Goal: Task Accomplishment & Management: Use online tool/utility

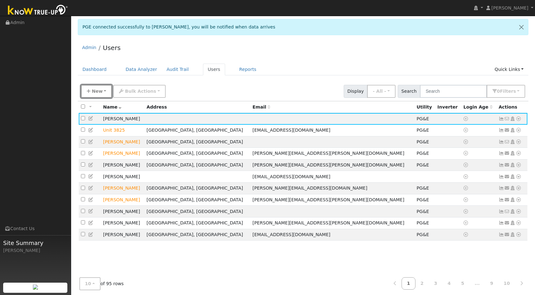
click at [96, 89] on span "New" at bounding box center [97, 91] width 11 height 5
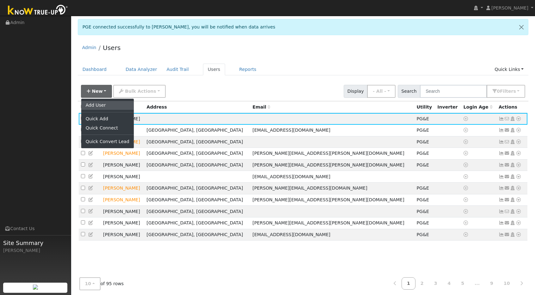
click at [99, 106] on link "Add User" at bounding box center [107, 105] width 52 height 9
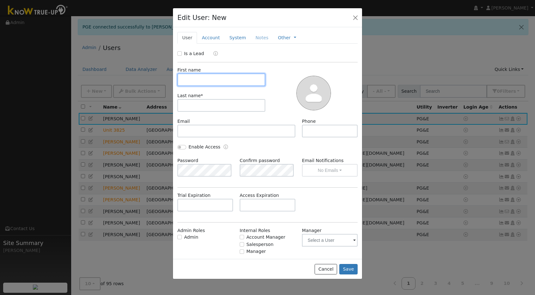
paste input "[PERSON_NAME]"
type input "[PERSON_NAME]"
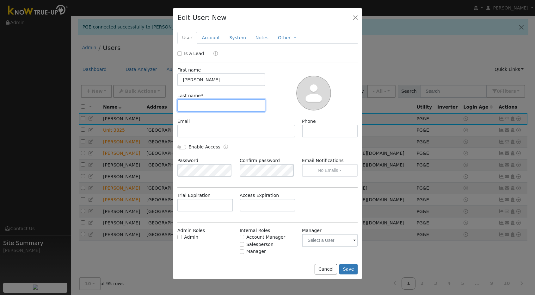
click at [205, 105] on input "text" at bounding box center [221, 105] width 88 height 13
paste input "[PERSON_NAME]"
type input "[PERSON_NAME]"
click at [210, 36] on link "Account" at bounding box center [211, 38] width 28 height 12
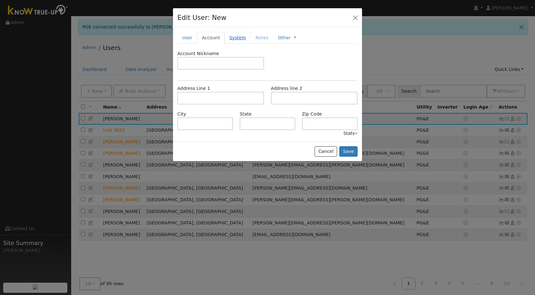
click at [229, 36] on link "System" at bounding box center [237, 38] width 26 height 12
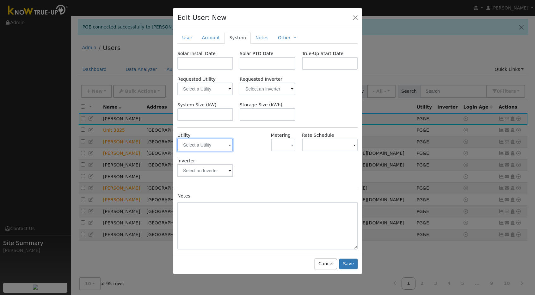
click at [228, 141] on input "text" at bounding box center [205, 144] width 56 height 13
click at [228, 144] on img at bounding box center [225, 144] width 16 height 12
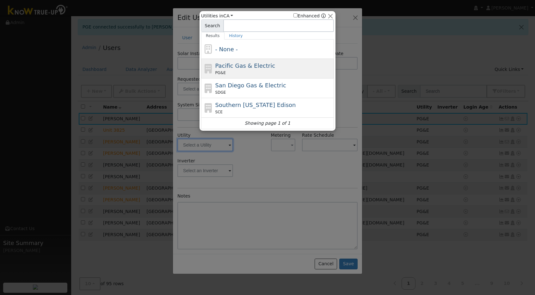
click at [247, 74] on div "PG&E" at bounding box center [273, 73] width 117 height 6
type input "PG&E"
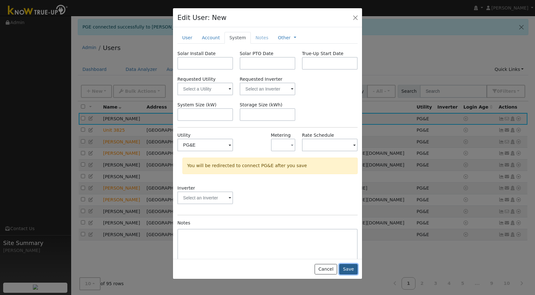
click at [346, 268] on button "Save" at bounding box center [348, 269] width 18 height 11
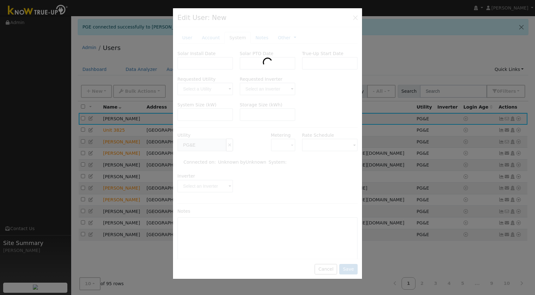
click at [373, 26] on div at bounding box center [267, 147] width 535 height 295
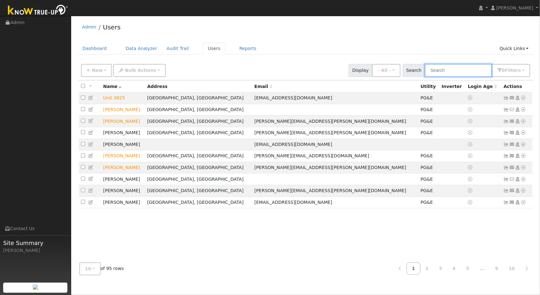
click at [460, 71] on input "text" at bounding box center [458, 70] width 67 height 13
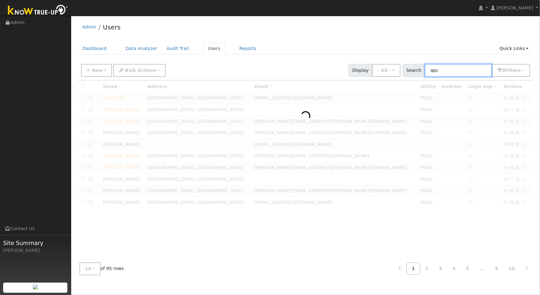
type input "apo"
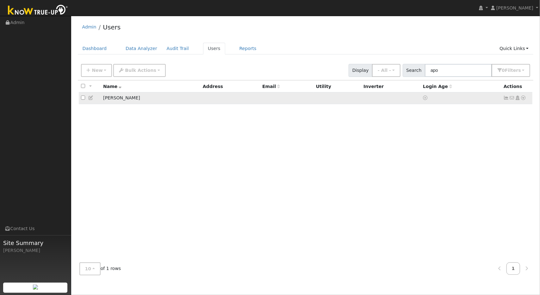
click at [127, 98] on td "[PERSON_NAME]" at bounding box center [151, 98] width 100 height 12
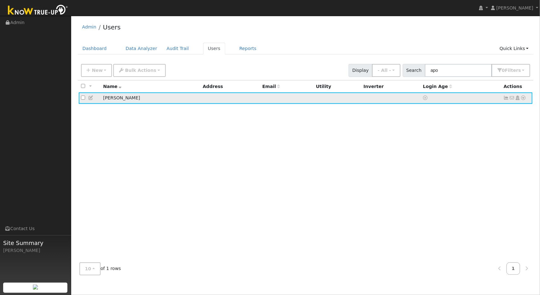
click at [127, 98] on td "[PERSON_NAME]" at bounding box center [151, 98] width 100 height 12
click at [93, 98] on icon at bounding box center [91, 97] width 6 height 4
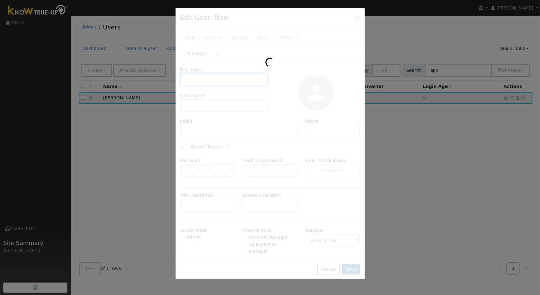
type input "[PERSON_NAME]"
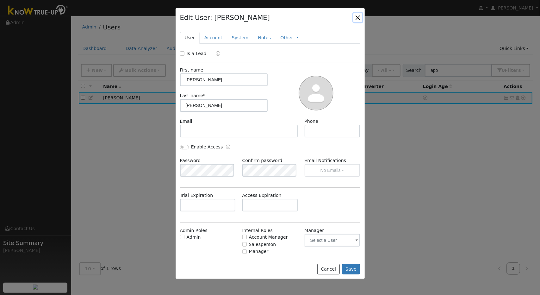
click at [359, 15] on button "button" at bounding box center [357, 17] width 9 height 9
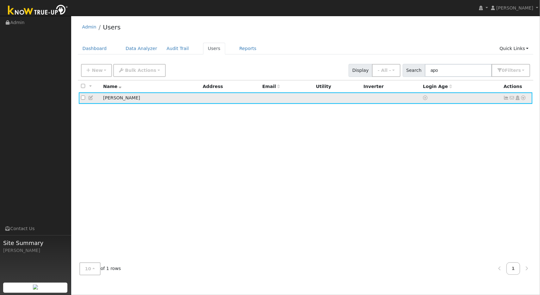
click at [91, 98] on icon at bounding box center [91, 97] width 6 height 4
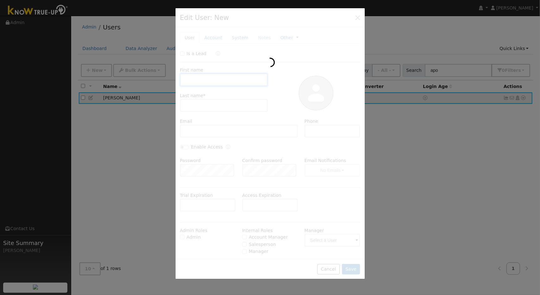
type input "[PERSON_NAME]"
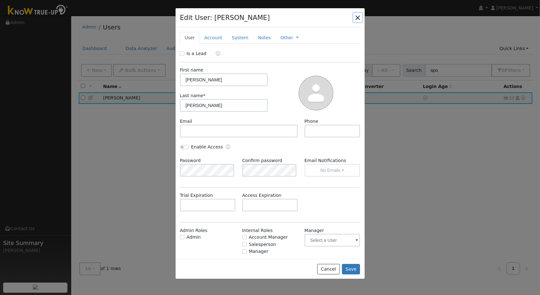
click at [361, 17] on button "button" at bounding box center [357, 17] width 9 height 9
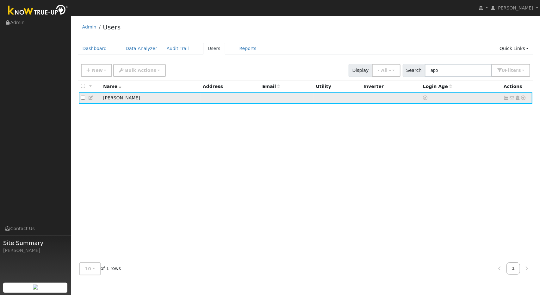
click at [522, 97] on icon at bounding box center [523, 97] width 6 height 4
click at [465, 146] on link "Utility" at bounding box center [458, 145] width 44 height 9
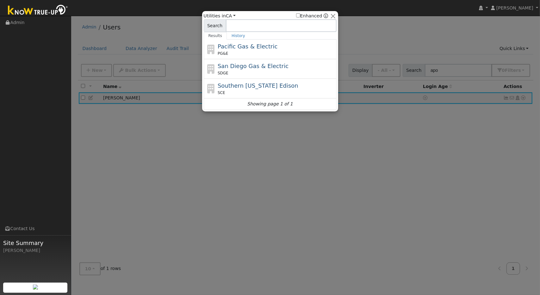
click at [275, 52] on div "PG&E" at bounding box center [275, 54] width 117 height 6
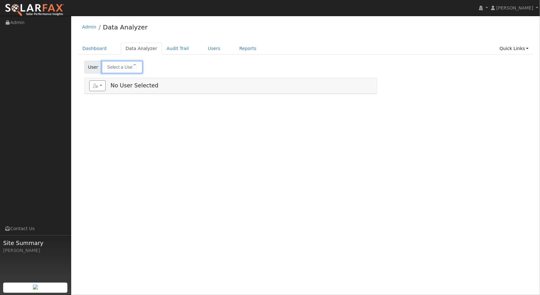
type input "[PERSON_NAME]"
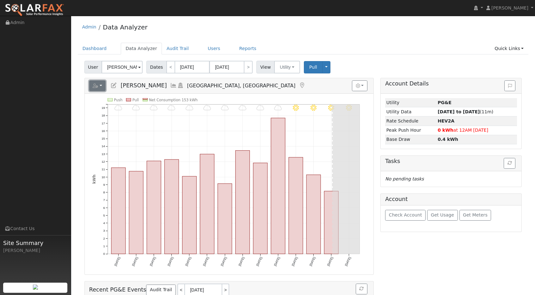
click at [99, 81] on button "button" at bounding box center [97, 85] width 17 height 11
click at [156, 110] on link "Export to CSV" at bounding box center [167, 114] width 46 height 8
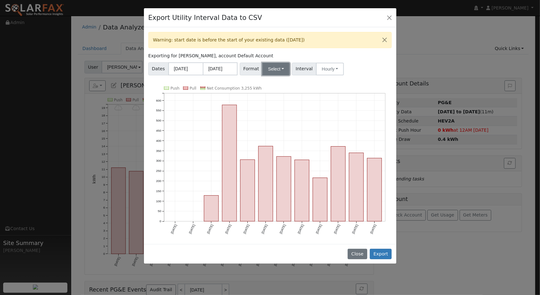
click at [275, 67] on button "Select" at bounding box center [276, 69] width 28 height 13
click at [275, 123] on link "Aurora" at bounding box center [282, 123] width 45 height 9
click at [382, 252] on button "Export" at bounding box center [381, 253] width 22 height 11
